Goal: Information Seeking & Learning: Find specific page/section

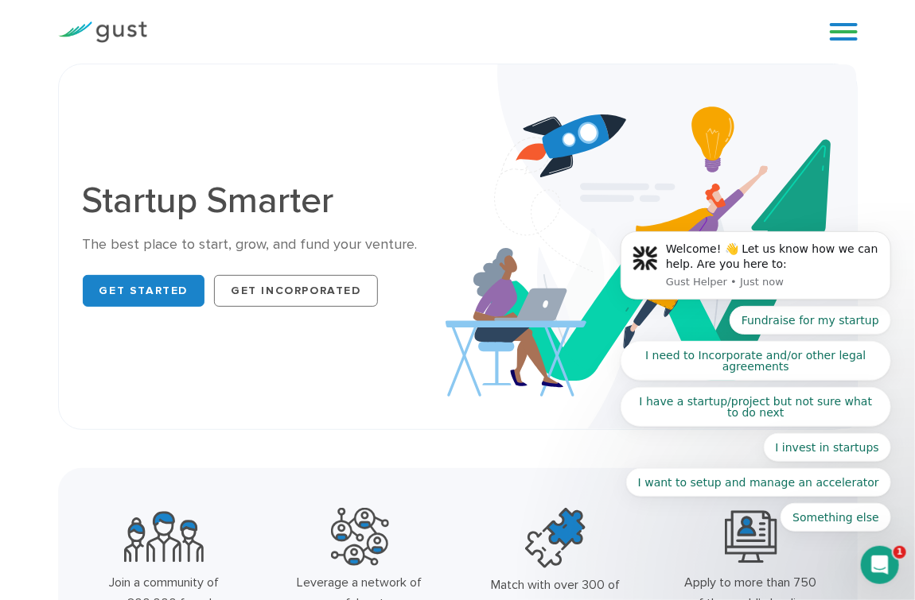
click at [832, 30] on body "Welcome! 👋 Let us know how we can help. Are you here to: Gust Helper • Just now…" at bounding box center [754, 271] width 305 height 559
click at [832, 30] on body "Welcome! 👋 Let us know how we can help. Are you here to: Gust Helper • Just now…" at bounding box center [754, 271] width 305 height 560
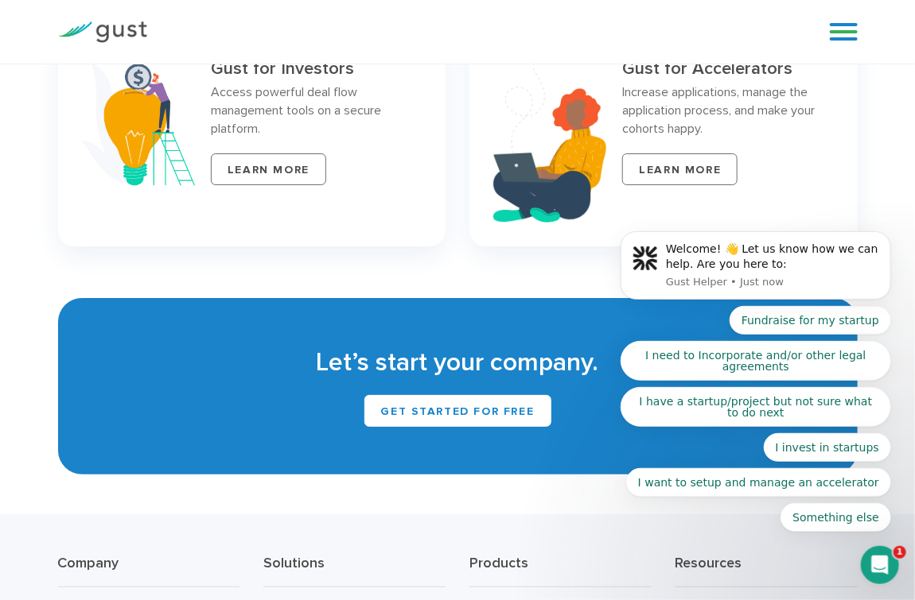
scroll to position [6313, 0]
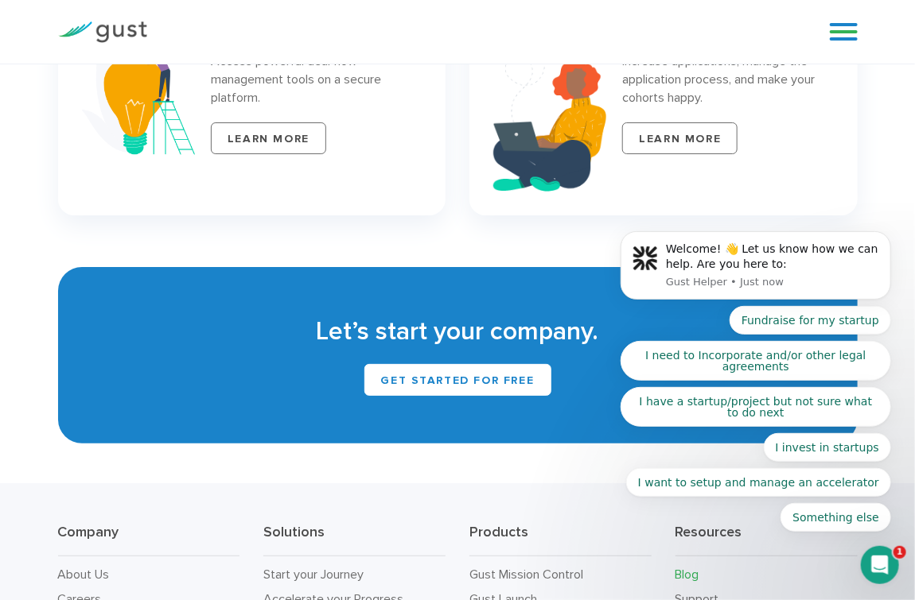
click at [687, 570] on link "Blog" at bounding box center [687, 574] width 24 height 15
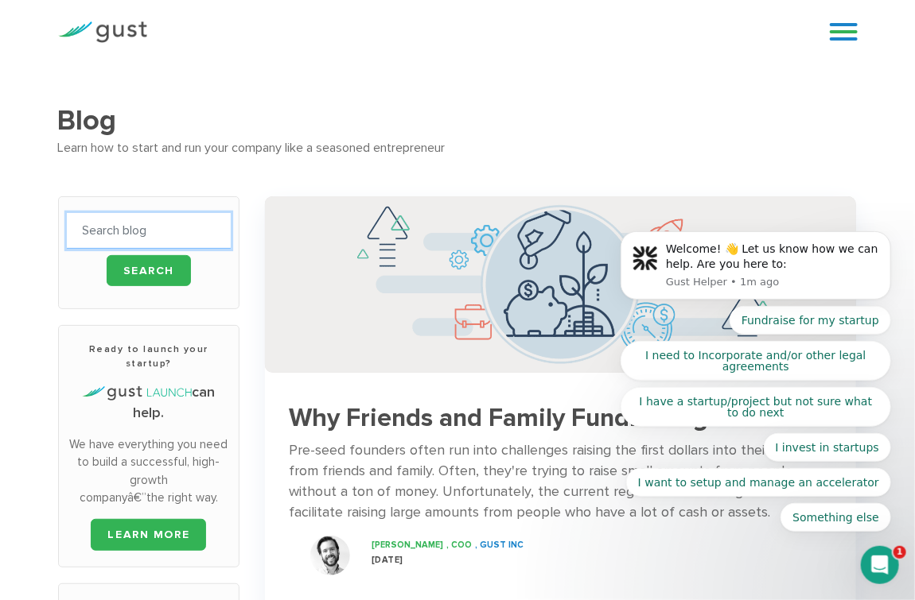
click at [171, 234] on input "text" at bounding box center [149, 231] width 165 height 36
type input "forest"
click at [149, 264] on input "Search" at bounding box center [149, 270] width 85 height 31
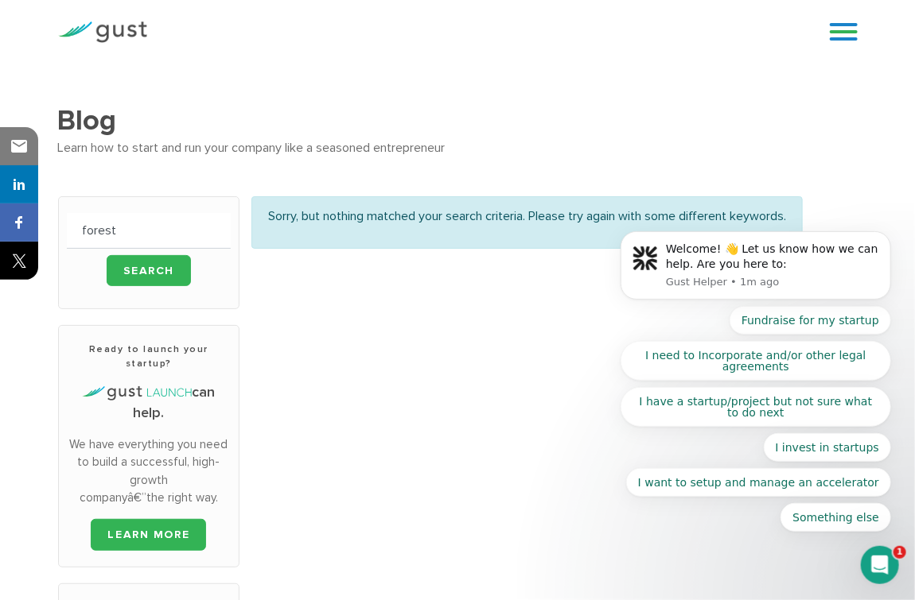
click at [876, 19] on body "Welcome! 👋 Let us know how we can help. Are you here to: Gust Helper • 1m ago F…" at bounding box center [754, 271] width 305 height 560
drag, startPoint x: 732, startPoint y: 18, endPoint x: 745, endPoint y: 5, distance: 18.6
click at [745, 5] on body "Welcome! 👋 Let us know how we can help. Are you here to: Gust Helper • 1m ago F…" at bounding box center [754, 271] width 305 height 560
drag, startPoint x: 786, startPoint y: 270, endPoint x: 616, endPoint y: 312, distance: 174.6
click at [616, 312] on body "Welcome! 👋 Let us know how we can help. Are you here to: Gust Helper • 1m ago F…" at bounding box center [754, 271] width 305 height 560
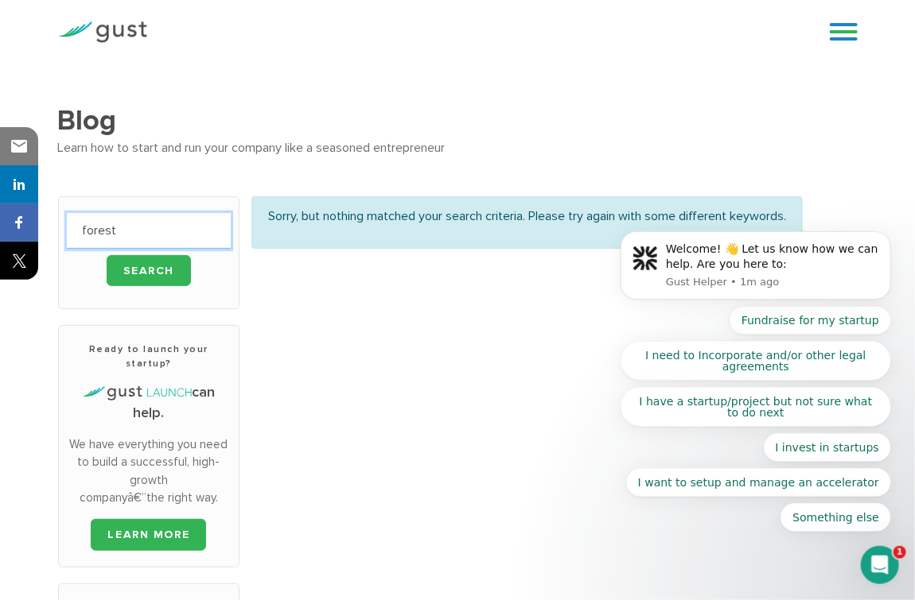
drag, startPoint x: 132, startPoint y: 231, endPoint x: 75, endPoint y: 232, distance: 57.3
click at [75, 232] on input "forest" at bounding box center [149, 231] width 165 height 36
type input "pitch"
click at [147, 266] on input "Search" at bounding box center [149, 270] width 85 height 31
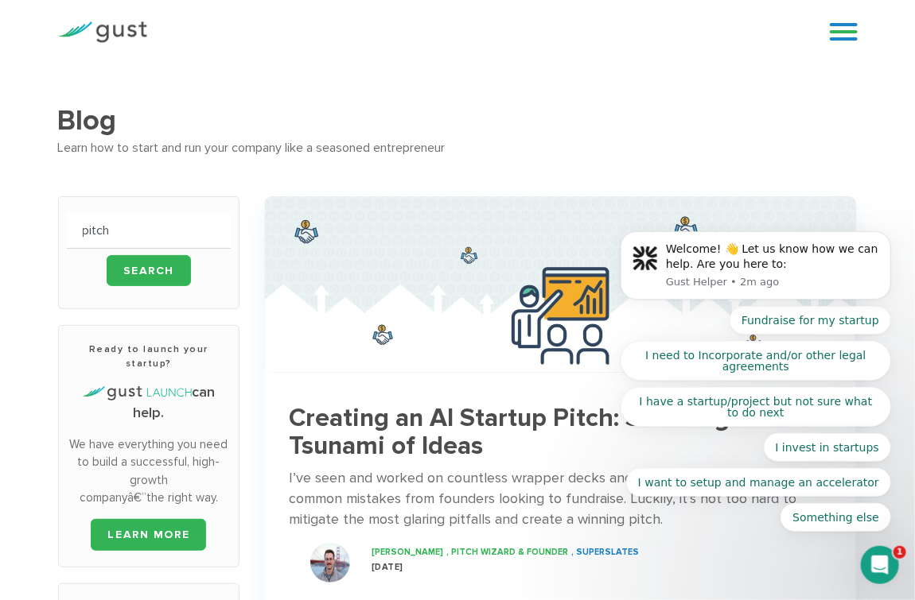
drag, startPoint x: 919, startPoint y: 389, endPoint x: 278, endPoint y: 45, distance: 727.3
